Goal: Navigation & Orientation: Find specific page/section

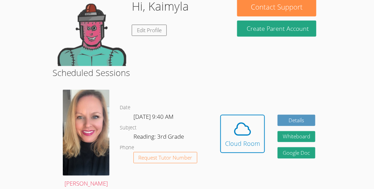
scroll to position [55, 0]
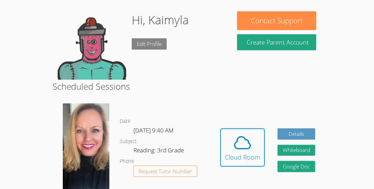
click at [158, 46] on link "Edit Profile" at bounding box center [149, 43] width 35 height 11
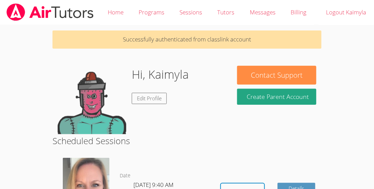
scroll to position [55, 0]
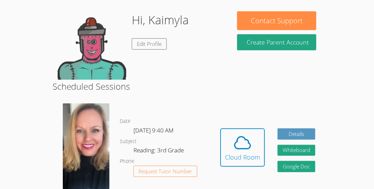
click at [90, 147] on img at bounding box center [86, 147] width 47 height 86
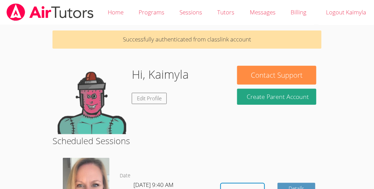
scroll to position [55, 0]
